Goal: Task Accomplishment & Management: Use online tool/utility

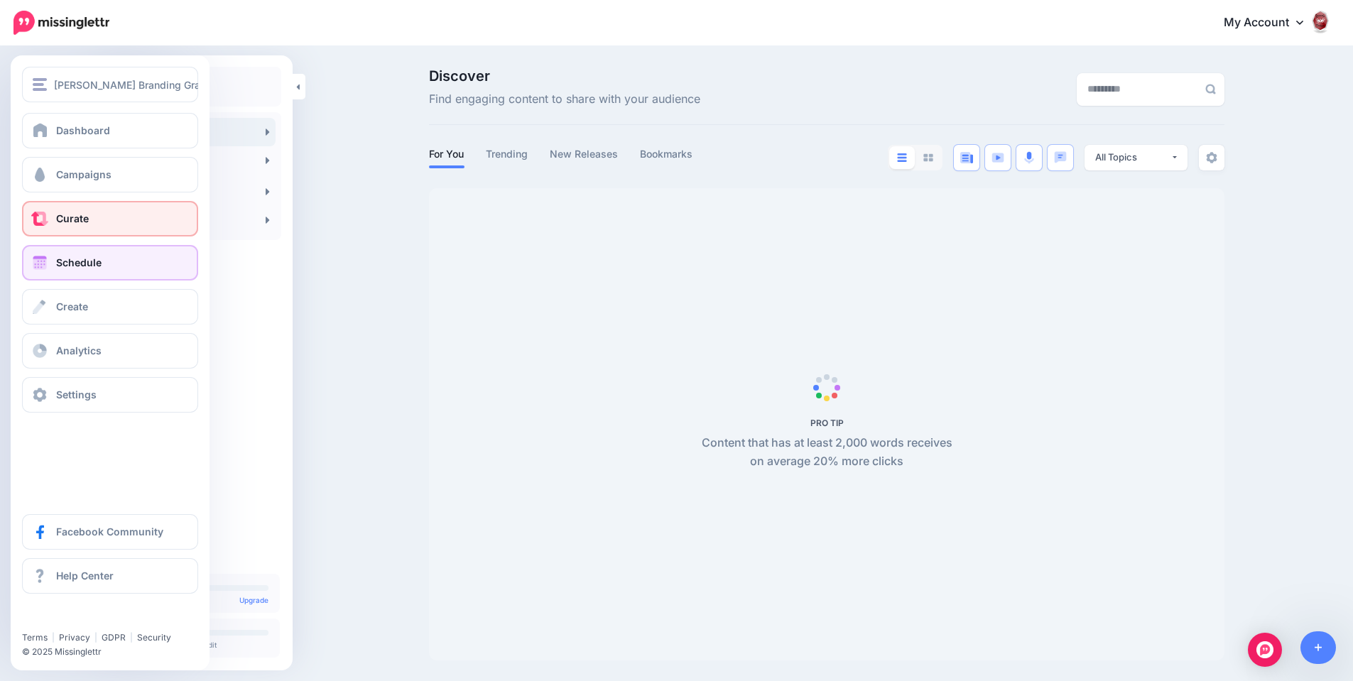
click at [51, 263] on link "Schedule" at bounding box center [110, 263] width 176 height 36
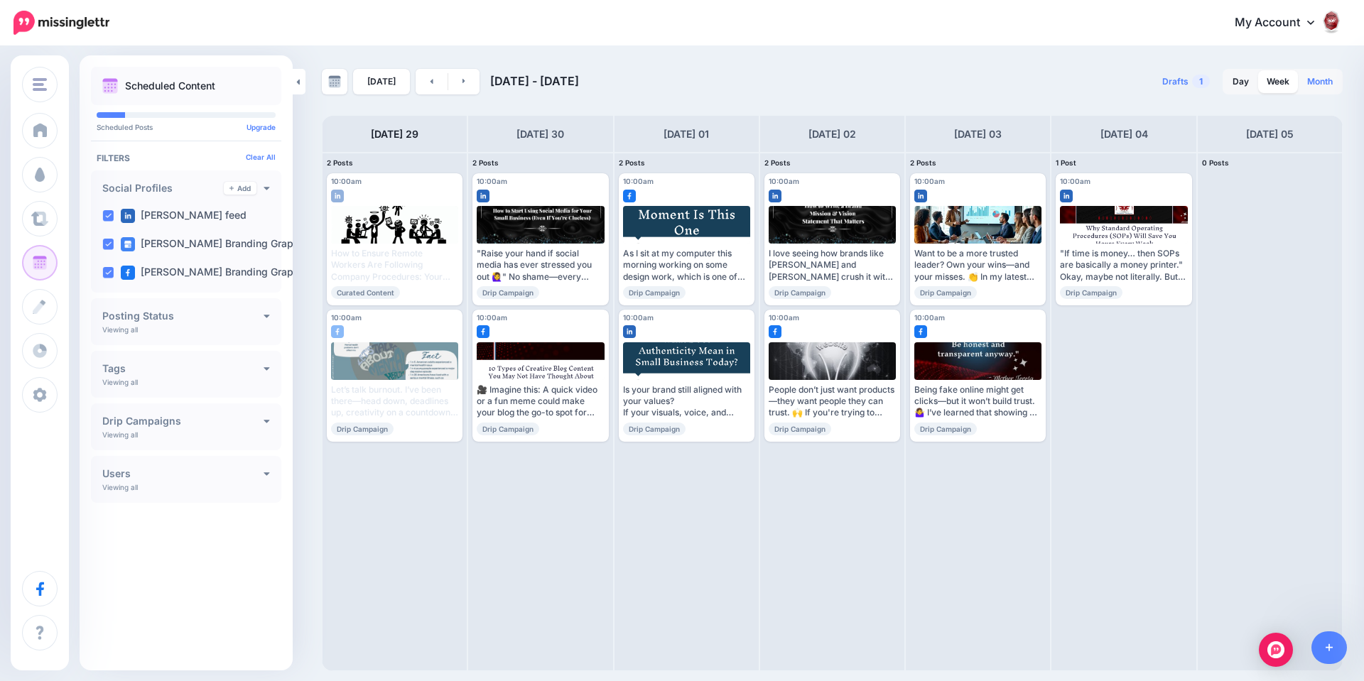
click at [1317, 80] on link "Month" at bounding box center [1319, 81] width 43 height 23
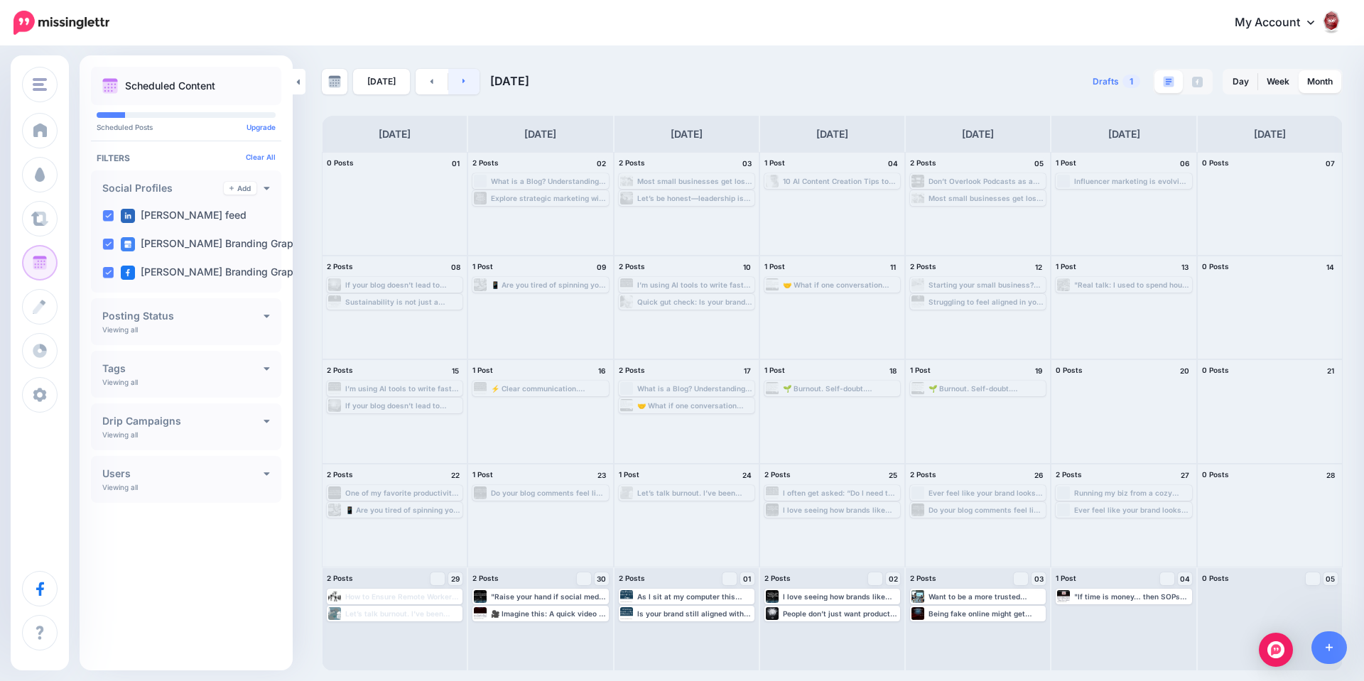
click at [462, 85] on link at bounding box center [464, 82] width 32 height 26
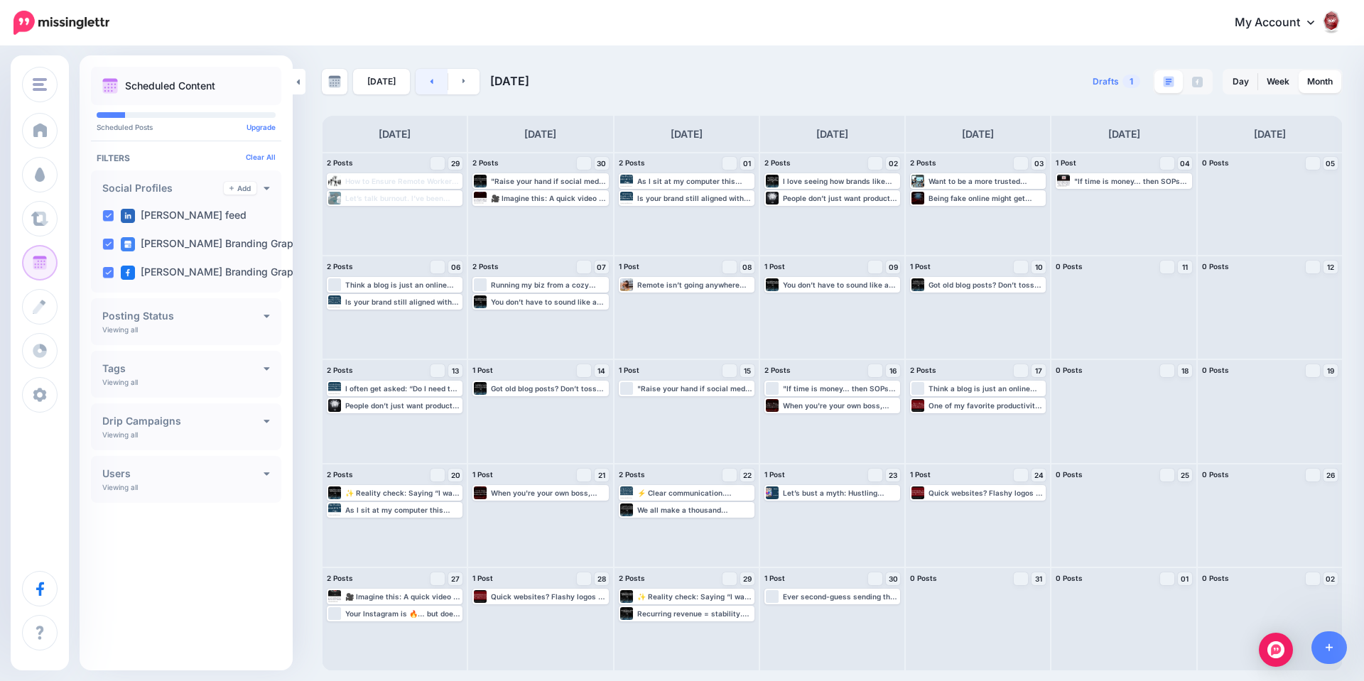
click at [425, 82] on link at bounding box center [431, 82] width 32 height 26
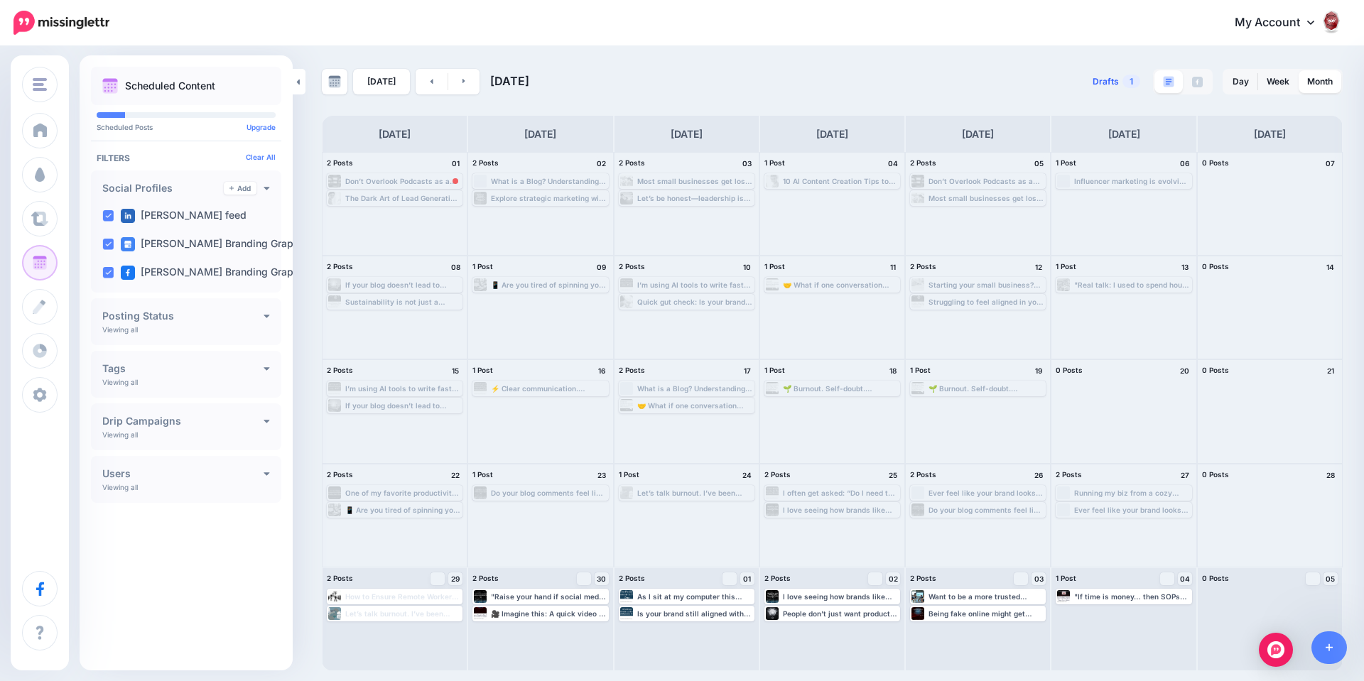
click at [1126, 81] on span "1" at bounding box center [1131, 81] width 18 height 13
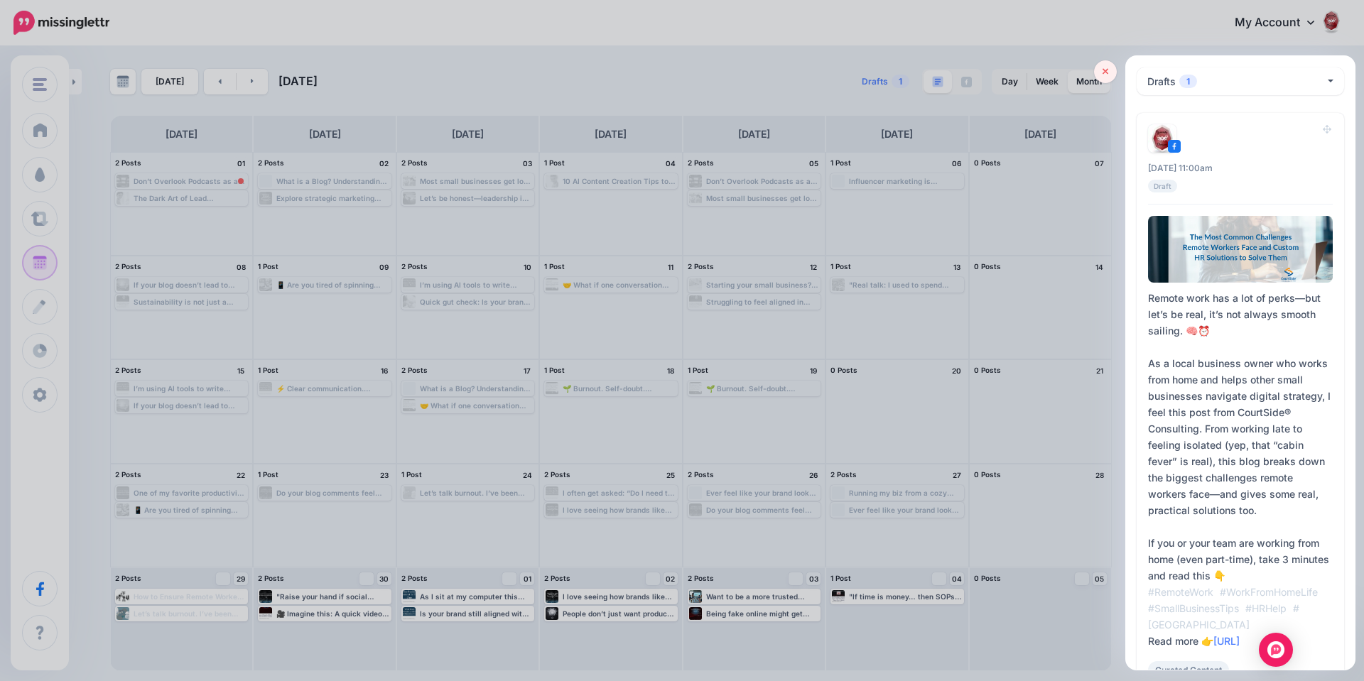
click at [1102, 68] on icon at bounding box center [1105, 72] width 6 height 10
